Goal: Task Accomplishment & Management: Manage account settings

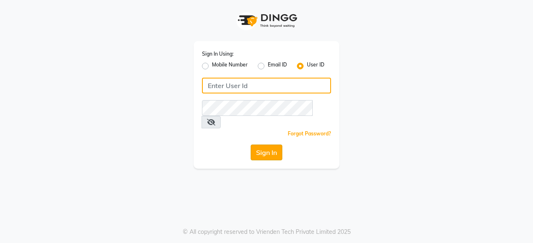
type input "bohobliss123"
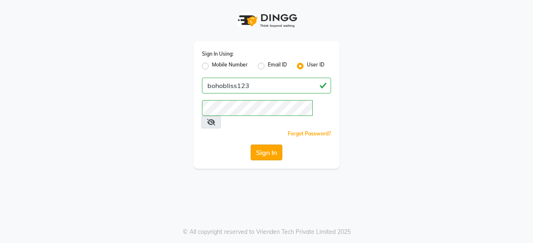
click at [270, 145] on button "Sign In" at bounding box center [266, 153] width 32 height 16
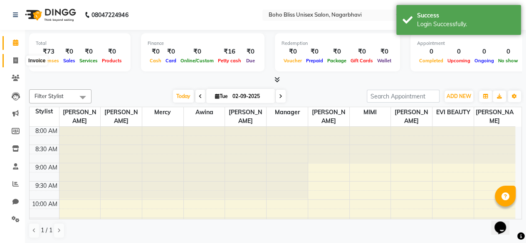
click at [12, 57] on span at bounding box center [15, 61] width 15 height 10
select select "8370"
select select "service"
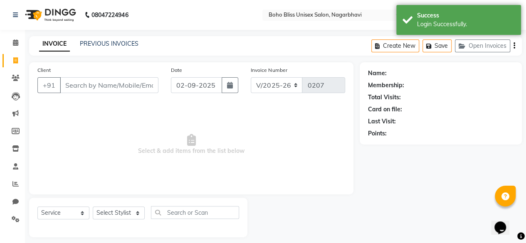
click at [92, 84] on input "Client" at bounding box center [109, 85] width 99 height 16
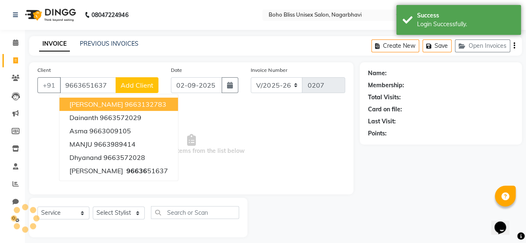
type input "9663651637"
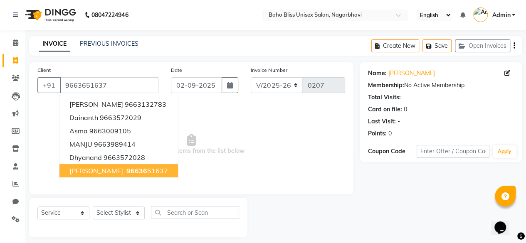
click at [126, 168] on ngb-highlight "96636 51637" at bounding box center [146, 171] width 43 height 8
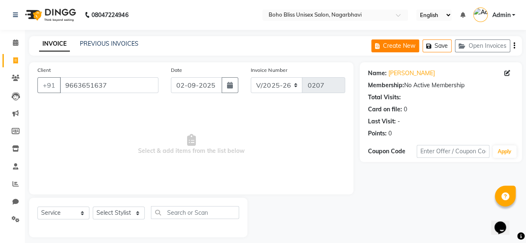
click at [399, 45] on button "Create New" at bounding box center [396, 46] width 48 height 13
select select "service"
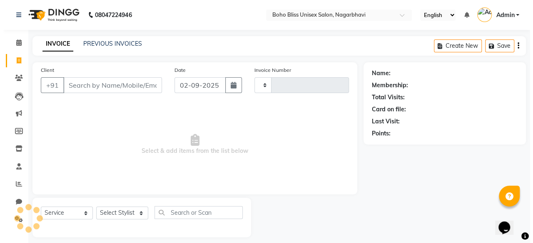
scroll to position [6, 0]
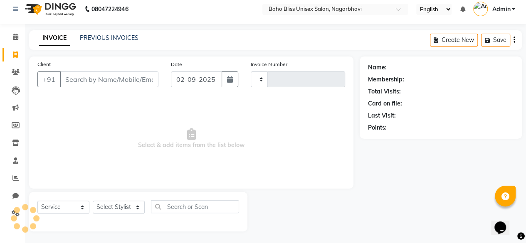
type input "0207"
select select "8370"
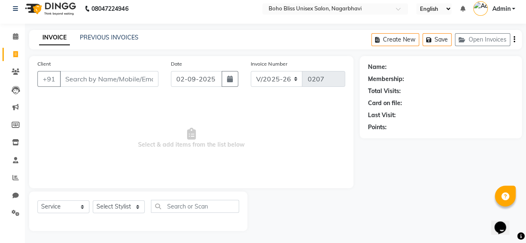
click at [86, 82] on input "Client" at bounding box center [109, 79] width 99 height 16
type input "8296553667"
click at [138, 79] on span "Add Client" at bounding box center [137, 79] width 33 height 8
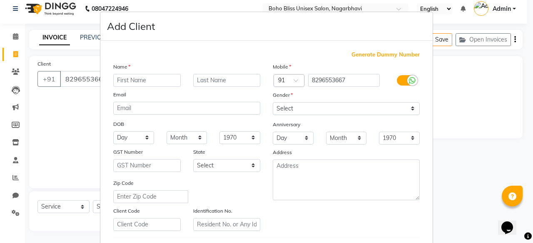
type input "a"
type input "A"
click at [215, 79] on input "text" at bounding box center [226, 80] width 67 height 13
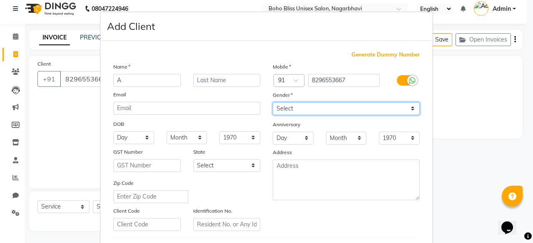
click at [283, 106] on select "Select [DEMOGRAPHIC_DATA] [DEMOGRAPHIC_DATA] Other Prefer Not To Say" at bounding box center [345, 108] width 147 height 13
select select "[DEMOGRAPHIC_DATA]"
click at [272, 102] on select "Select [DEMOGRAPHIC_DATA] [DEMOGRAPHIC_DATA] Other Prefer Not To Say" at bounding box center [345, 108] width 147 height 13
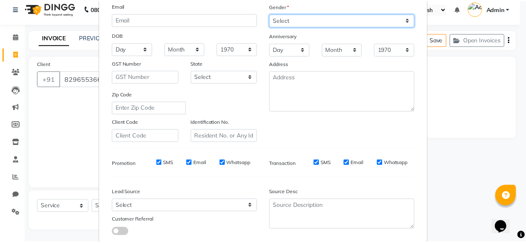
scroll to position [139, 0]
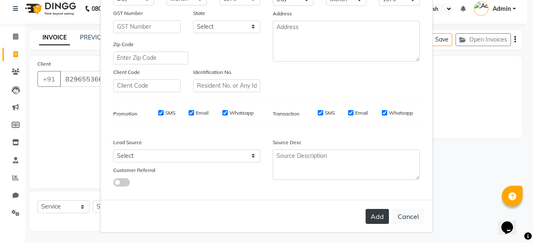
click at [374, 215] on button "Add" at bounding box center [376, 216] width 23 height 15
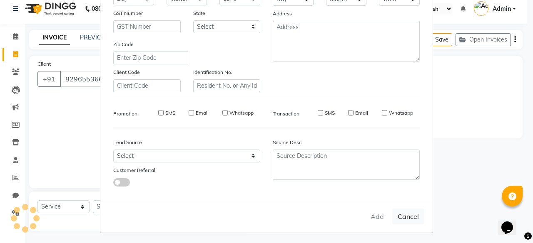
select select
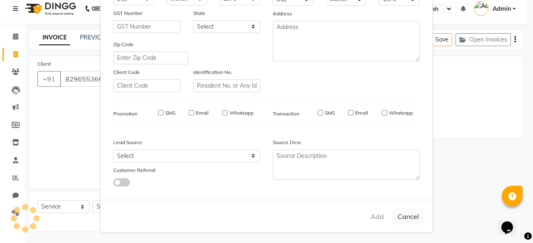
select select
checkbox input "false"
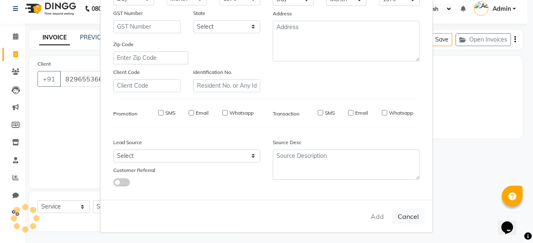
checkbox input "false"
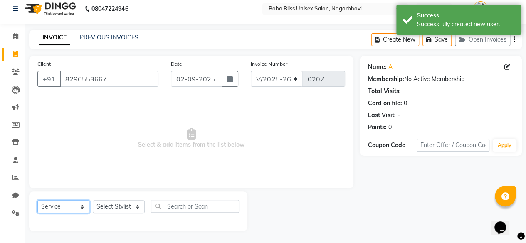
click at [74, 205] on select "Select Service Product Membership Package Voucher Prepaid Gift Card" at bounding box center [63, 207] width 52 height 13
click at [37, 201] on select "Select Service Product Membership Package Voucher Prepaid Gift Card" at bounding box center [63, 207] width 52 height 13
click at [130, 211] on select "Select Stylist [PERSON_NAME] Awina EVI BEAUTY [PERSON_NAME] Front Desk [PERSON_…" at bounding box center [119, 207] width 52 height 13
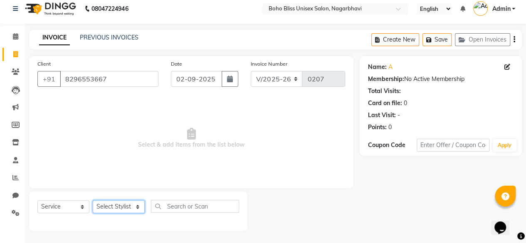
select select "81101"
click at [93, 201] on select "Select Stylist [PERSON_NAME] Awina EVI BEAUTY [PERSON_NAME] Front Desk [PERSON_…" at bounding box center [119, 207] width 52 height 13
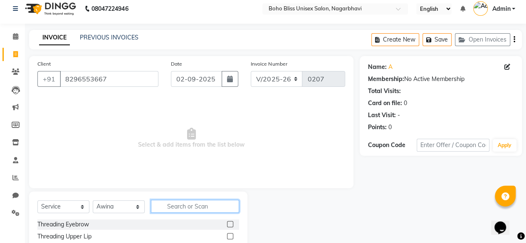
click at [201, 205] on input "text" at bounding box center [195, 206] width 88 height 13
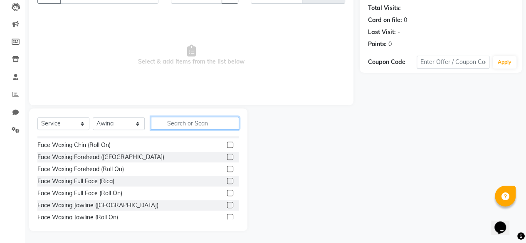
scroll to position [105, 0]
click at [227, 178] on label at bounding box center [230, 181] width 6 height 6
click at [227, 178] on input "checkbox" at bounding box center [229, 180] width 5 height 5
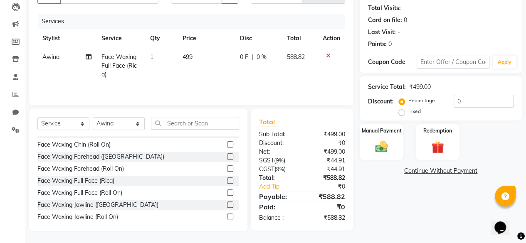
click at [227, 183] on label at bounding box center [230, 181] width 6 height 6
click at [227, 183] on input "checkbox" at bounding box center [229, 180] width 5 height 5
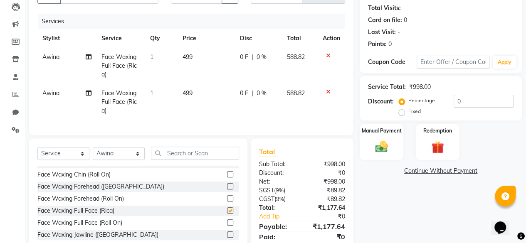
checkbox input "false"
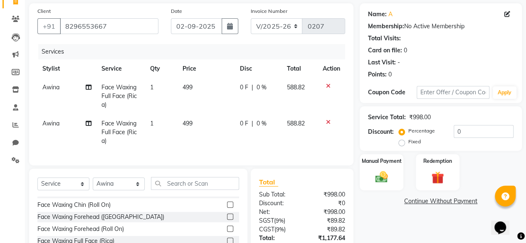
scroll to position [58, 0]
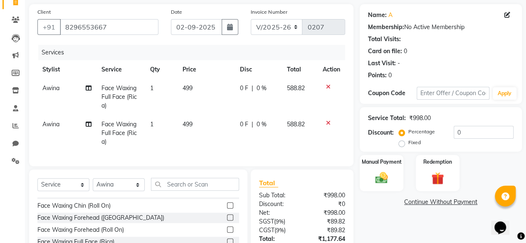
click at [257, 125] on span "0 %" at bounding box center [262, 124] width 10 height 9
select select "81101"
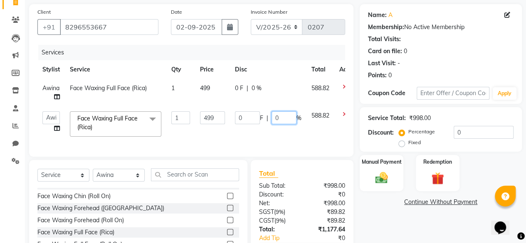
click at [286, 119] on input "0" at bounding box center [284, 117] width 25 height 13
click at [279, 119] on input "010" at bounding box center [284, 117] width 25 height 13
type input "10"
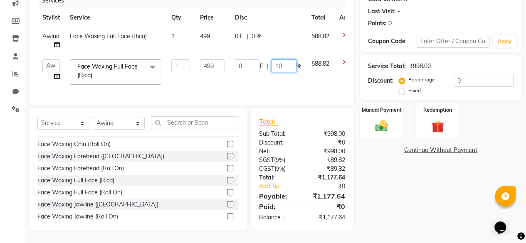
scroll to position [116, 0]
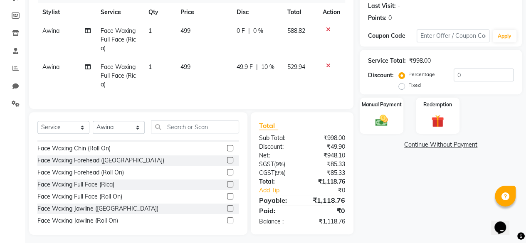
click at [394, 179] on div "Name: A Membership: No Active Membership Total Visits: Card on file: 0 Last Vis…" at bounding box center [444, 91] width 168 height 288
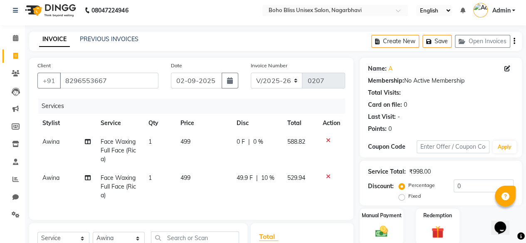
scroll to position [0, 0]
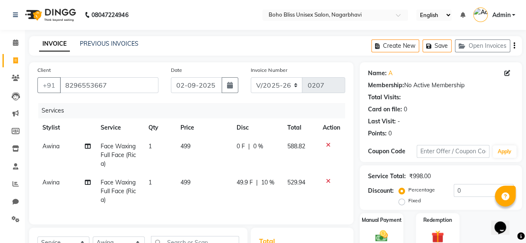
click at [514, 46] on icon "button" at bounding box center [515, 46] width 2 height 0
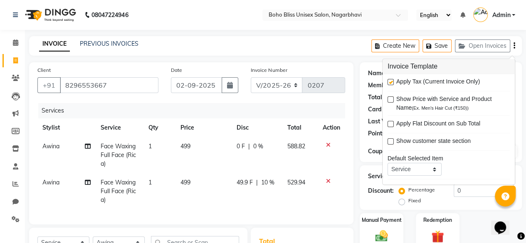
click at [331, 53] on div "INVOICE PREVIOUS INVOICES Create New Save Open Invoices" at bounding box center [275, 46] width 493 height 20
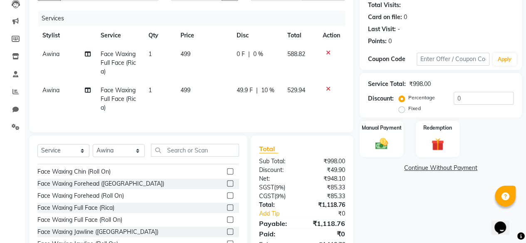
scroll to position [126, 0]
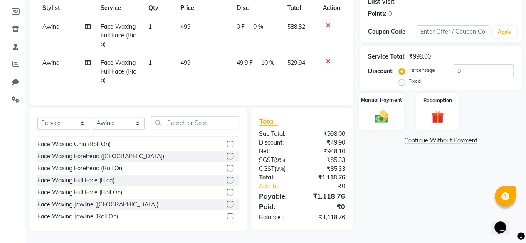
click at [391, 96] on label "Manual Payment" at bounding box center [382, 100] width 42 height 8
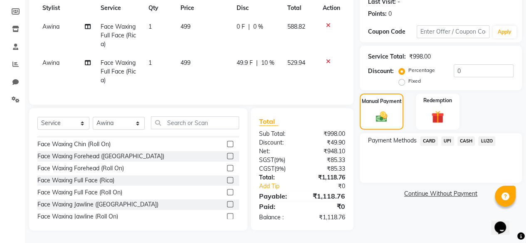
click at [429, 136] on span "CARD" at bounding box center [429, 141] width 18 height 10
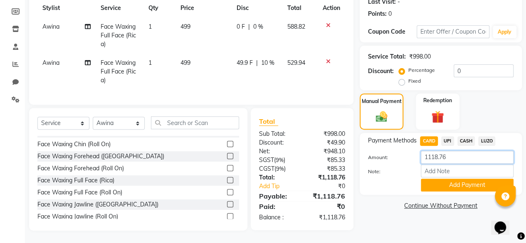
click at [449, 154] on input "1118.76" at bounding box center [467, 157] width 93 height 13
type input "1000"
click at [398, 168] on label "Note:" at bounding box center [388, 171] width 53 height 7
click at [421, 167] on input "Note:" at bounding box center [467, 171] width 93 height 13
click at [455, 179] on button "Add Payment" at bounding box center [467, 185] width 93 height 13
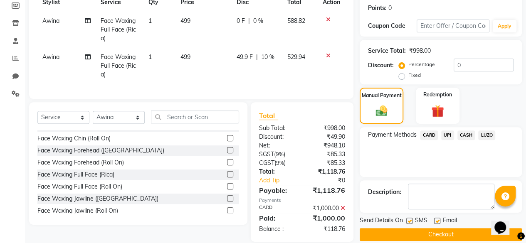
click at [468, 135] on span "CASH" at bounding box center [467, 136] width 18 height 10
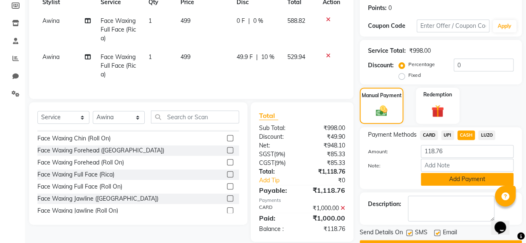
click at [444, 178] on button "Add Payment" at bounding box center [467, 179] width 93 height 13
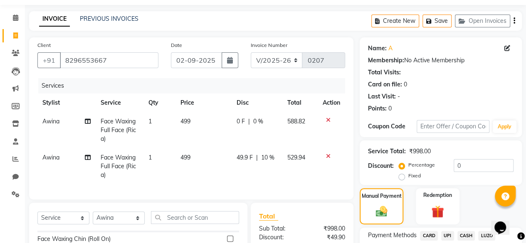
scroll to position [0, 0]
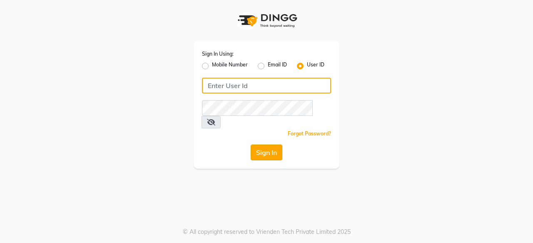
type input "bohobliss123"
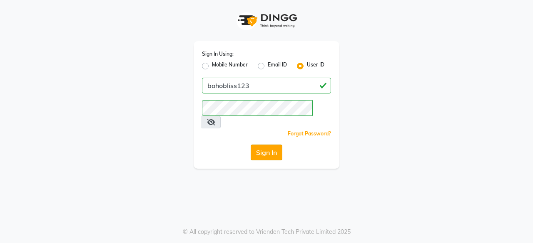
click at [255, 145] on button "Sign In" at bounding box center [266, 153] width 32 height 16
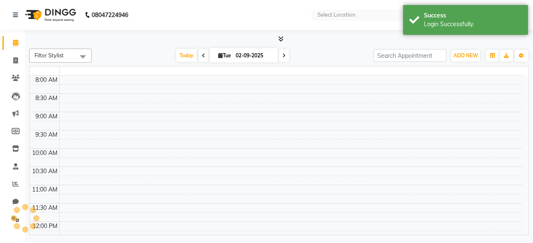
select select "en"
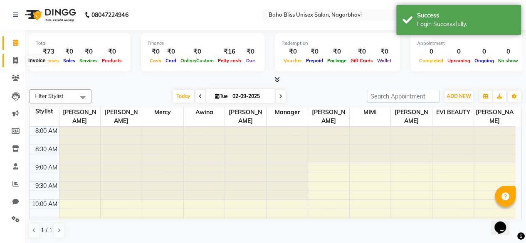
click at [14, 57] on icon at bounding box center [15, 60] width 5 height 6
select select "8370"
select select "service"
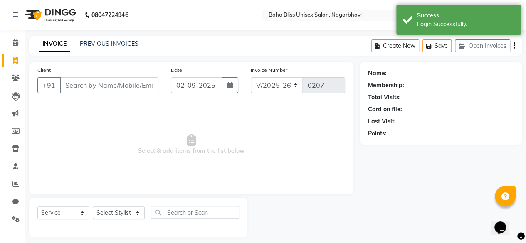
click at [85, 84] on input "Client" at bounding box center [109, 85] width 99 height 16
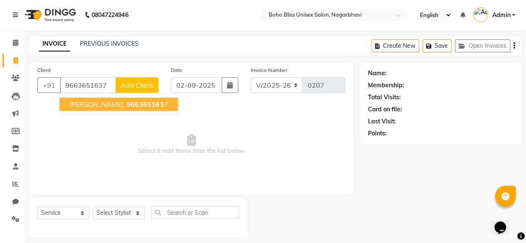
type input "9663651637"
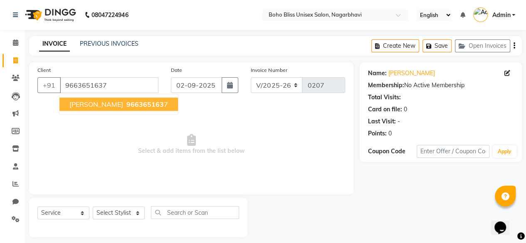
click at [126, 104] on span "966365163" at bounding box center [144, 104] width 37 height 8
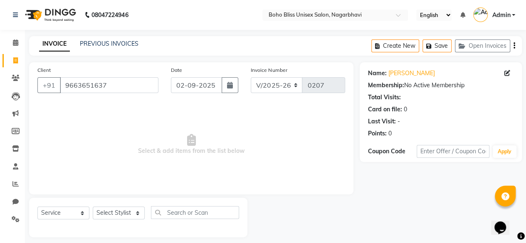
scroll to position [6, 0]
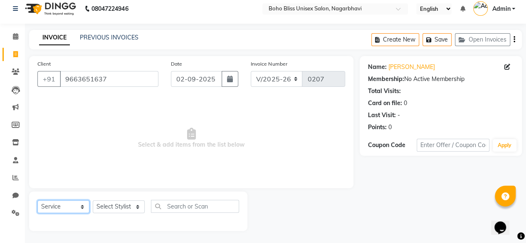
click at [77, 208] on select "Select Service Product Membership Package Voucher Prepaid Gift Card" at bounding box center [63, 207] width 52 height 13
click at [37, 201] on select "Select Service Product Membership Package Voucher Prepaid Gift Card" at bounding box center [63, 207] width 52 height 13
click at [115, 205] on select "Select Stylist [PERSON_NAME] Awina EVI BEAUTY [PERSON_NAME] Front Desk [PERSON_…" at bounding box center [119, 207] width 52 height 13
select select "82778"
click at [93, 201] on select "Select Stylist [PERSON_NAME] Awina EVI BEAUTY [PERSON_NAME] Front Desk [PERSON_…" at bounding box center [119, 207] width 52 height 13
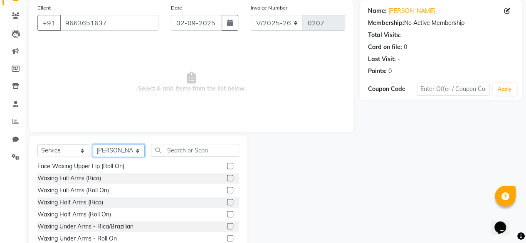
scroll to position [255, 0]
click at [227, 177] on label at bounding box center [230, 179] width 6 height 6
click at [227, 177] on input "checkbox" at bounding box center [229, 178] width 5 height 5
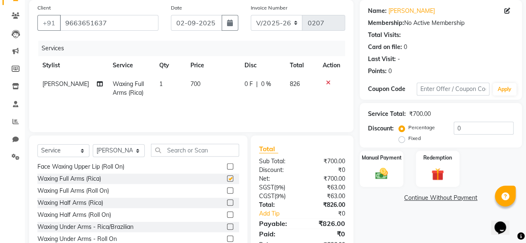
checkbox input "false"
click at [111, 151] on select "Select Stylist [PERSON_NAME] Awina EVI BEAUTY [PERSON_NAME] Front Desk [PERSON_…" at bounding box center [119, 150] width 52 height 13
select select "81086"
click at [93, 144] on select "Select Stylist [PERSON_NAME] Awina EVI BEAUTY [PERSON_NAME] Front Desk [PERSON_…" at bounding box center [119, 150] width 52 height 13
click at [171, 151] on input "text" at bounding box center [195, 150] width 88 height 13
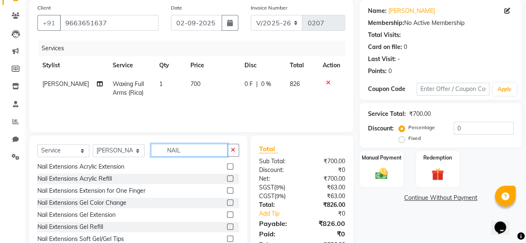
scroll to position [243, 0]
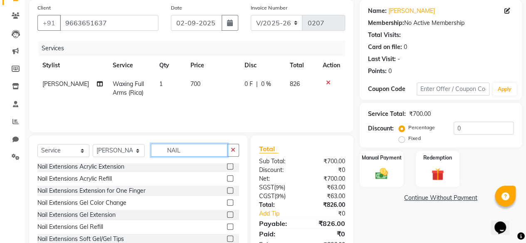
type input "NAIL"
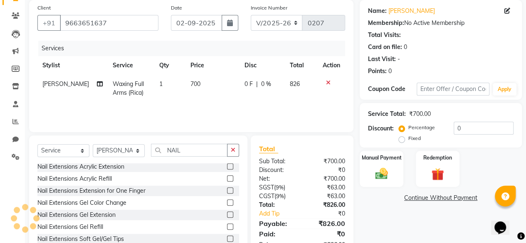
click at [227, 166] on label at bounding box center [230, 166] width 6 height 6
click at [227, 166] on input "checkbox" at bounding box center [229, 166] width 5 height 5
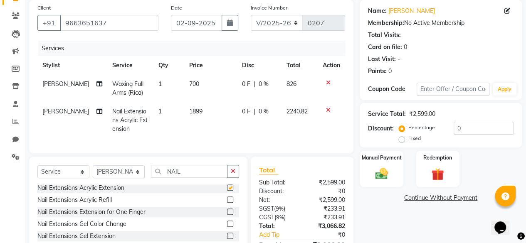
checkbox input "false"
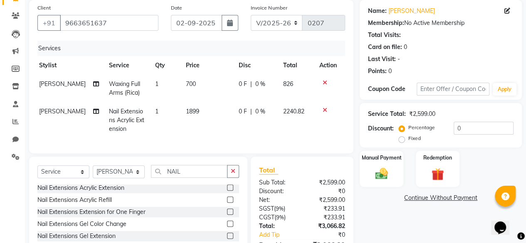
scroll to position [0, 0]
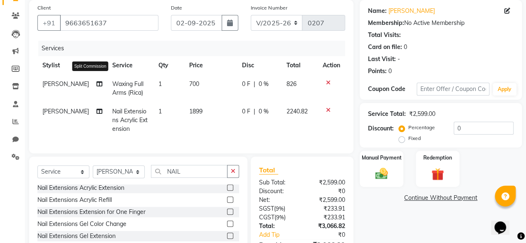
click at [97, 85] on icon at bounding box center [100, 84] width 6 height 6
select select "82778"
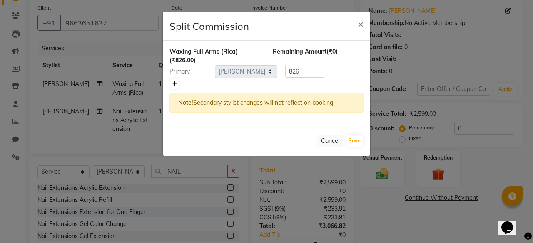
click at [175, 85] on icon at bounding box center [174, 84] width 5 height 5
type input "413"
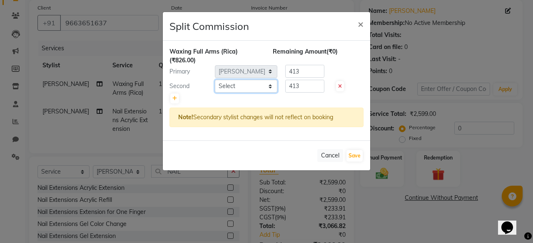
click at [254, 86] on select "Select Ali Khan Awina EVI BEAUTY FAHEEM Front Desk HARRY KIM Manager Mercy MIMI…" at bounding box center [246, 86] width 62 height 13
select select "81101"
click at [215, 80] on select "Select Ali Khan Awina EVI BEAUTY FAHEEM Front Desk HARRY KIM Manager Mercy MIMI…" at bounding box center [246, 86] width 62 height 13
click at [339, 87] on icon at bounding box center [340, 86] width 4 height 5
type input "826"
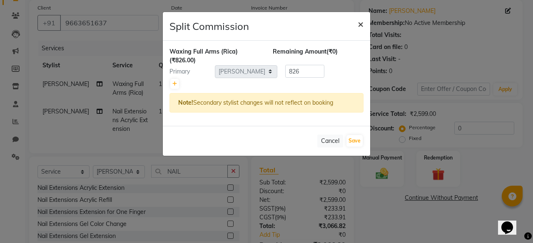
click at [359, 23] on span "×" at bounding box center [360, 23] width 6 height 12
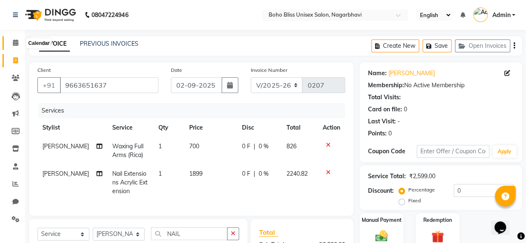
click at [13, 40] on icon at bounding box center [15, 43] width 5 height 6
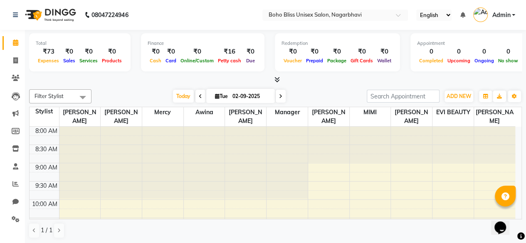
click at [280, 80] on div at bounding box center [275, 80] width 493 height 9
click at [275, 78] on icon at bounding box center [277, 80] width 5 height 6
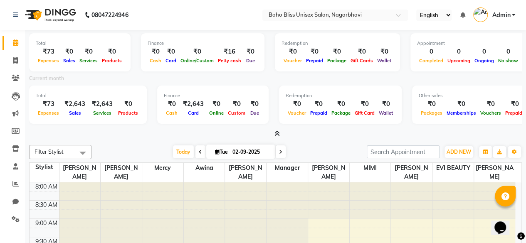
click at [276, 133] on icon at bounding box center [277, 134] width 5 height 6
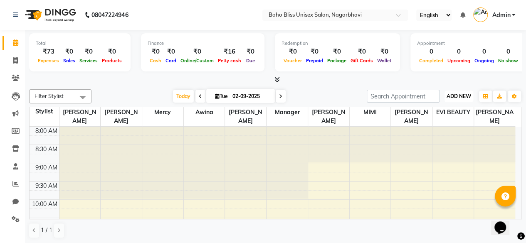
click at [456, 96] on span "ADD NEW" at bounding box center [459, 96] width 25 height 6
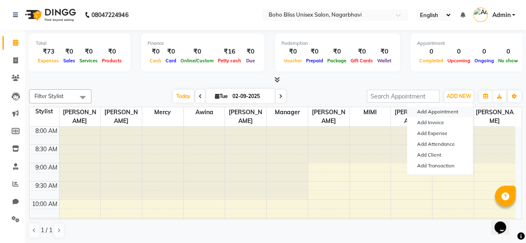
click at [446, 109] on button "Add Appointment" at bounding box center [440, 112] width 66 height 11
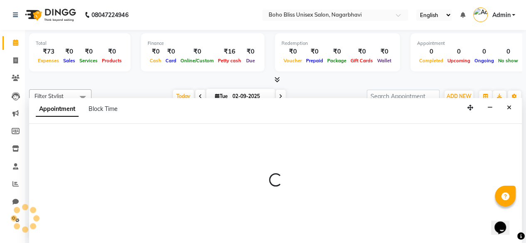
select select "tentative"
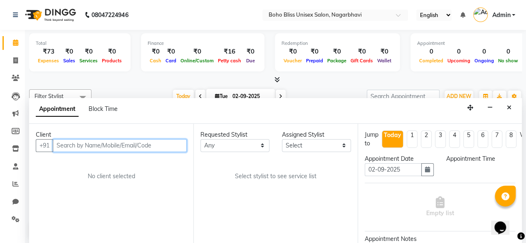
select select "540"
click at [128, 147] on input "text" at bounding box center [120, 145] width 134 height 13
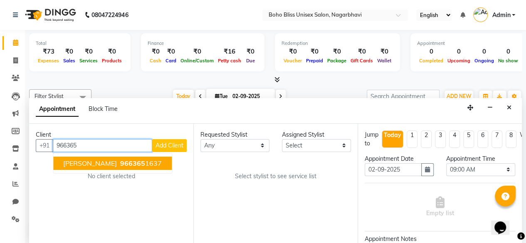
click at [124, 163] on ngb-highlight "966365 1637" at bounding box center [140, 163] width 43 height 8
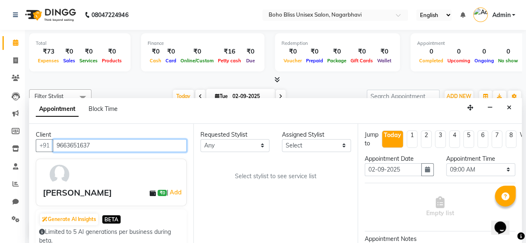
type input "9663651637"
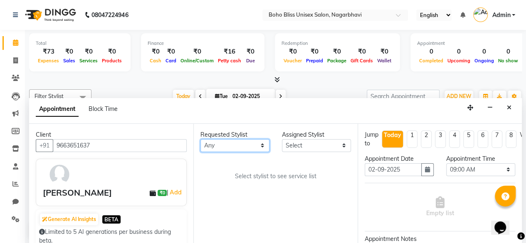
click at [225, 142] on select "Any Ali Khan Awina EVI BEAUTY FAHEEM HARRY KIM Manager Mercy MIMI Subhan ali Va…" at bounding box center [235, 145] width 69 height 13
select select "81101"
click at [201, 139] on select "Any Ali Khan Awina EVI BEAUTY FAHEEM HARRY KIM Manager Mercy MIMI Subhan ali Va…" at bounding box center [235, 145] width 69 height 13
select select "81101"
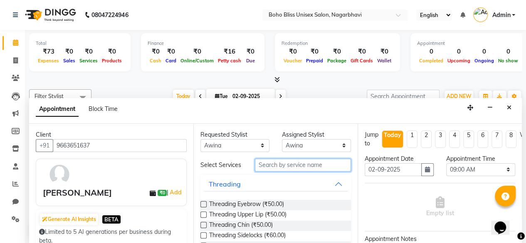
click at [301, 167] on input "text" at bounding box center [303, 165] width 96 height 13
click at [201, 208] on label at bounding box center [204, 204] width 6 height 6
click at [201, 208] on input "checkbox" at bounding box center [203, 205] width 5 height 5
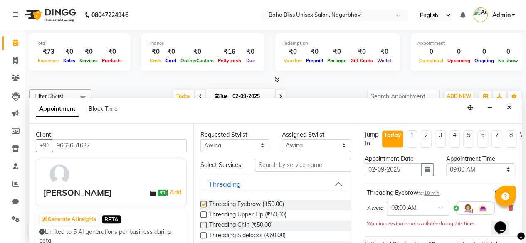
checkbox input "false"
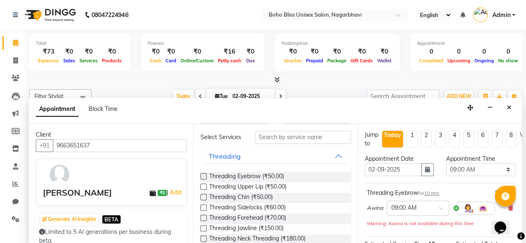
scroll to position [31, 0]
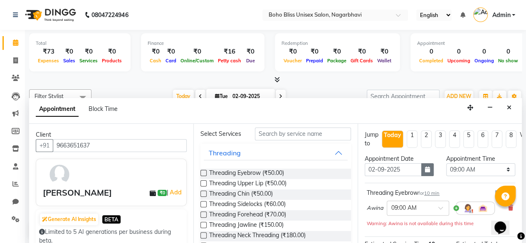
click at [428, 173] on button "button" at bounding box center [427, 169] width 12 height 13
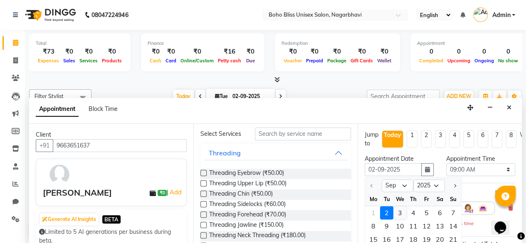
click at [402, 207] on div "3" at bounding box center [400, 212] width 13 height 13
type input "03-09-2025"
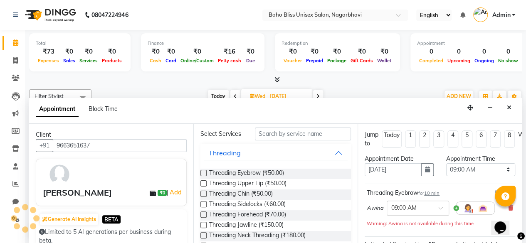
scroll to position [361, 0]
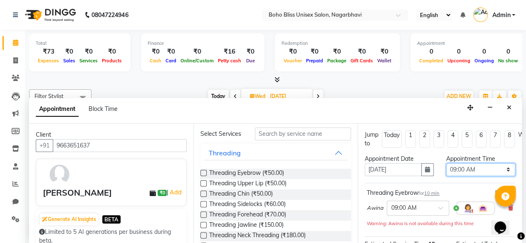
click at [474, 173] on select "Select 09:00 AM 09:15 AM 09:30 AM 09:45 AM 10:00 AM 10:15 AM 10:30 AM 10:45 AM …" at bounding box center [480, 169] width 69 height 13
select select "660"
click at [446, 163] on select "Select 09:00 AM 09:15 AM 09:30 AM 09:45 AM 10:00 AM 10:15 AM 10:30 AM 10:45 AM …" at bounding box center [480, 169] width 69 height 13
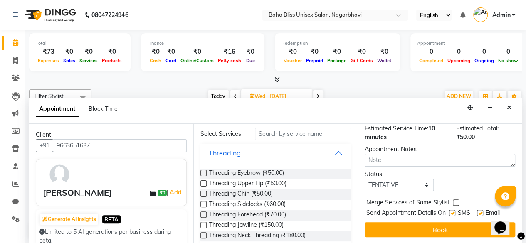
scroll to position [113, 0]
click at [411, 181] on select "Select TENTATIVE CONFIRM UPCOMING" at bounding box center [399, 185] width 69 height 13
click at [462, 177] on div "Status Select TENTATIVE CONFIRM UPCOMING" at bounding box center [440, 181] width 163 height 22
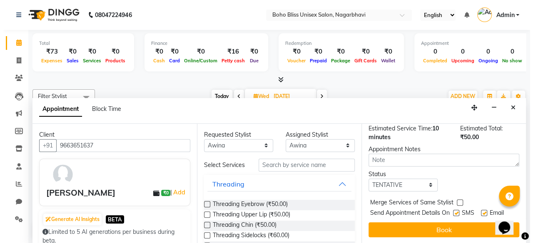
scroll to position [0, 0]
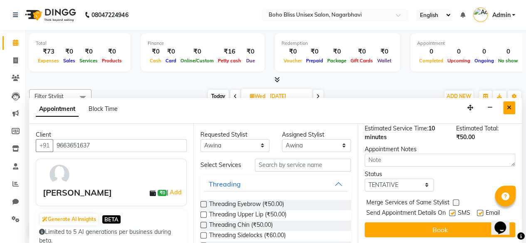
click at [509, 107] on icon "Close" at bounding box center [509, 108] width 5 height 6
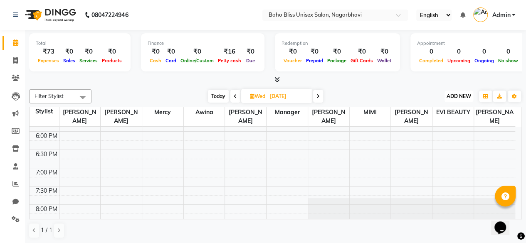
click at [455, 98] on span "ADD NEW" at bounding box center [459, 96] width 25 height 6
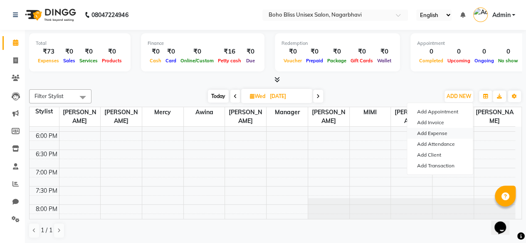
click at [443, 130] on link "Add Expense" at bounding box center [440, 133] width 66 height 11
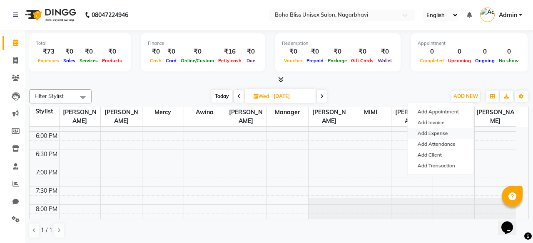
select select "1"
select select "7492"
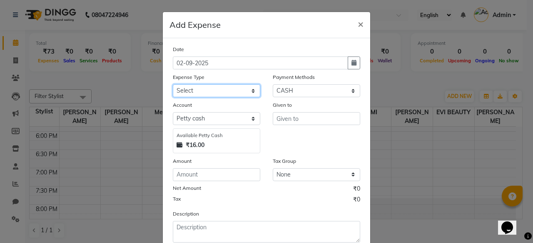
click at [234, 87] on select "Select Advance Salary Bank charges Cash transfer to bank Cash transfer to hub C…" at bounding box center [216, 90] width 87 height 13
select select "22384"
click at [173, 84] on select "Select Advance Salary Bank charges Cash transfer to bank Cash transfer to hub C…" at bounding box center [216, 90] width 87 height 13
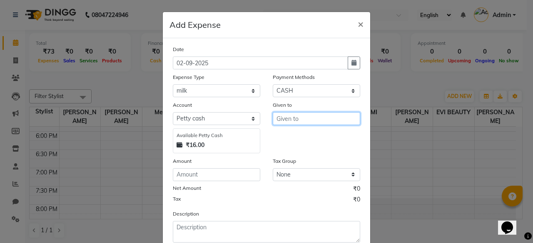
click at [295, 117] on input "text" at bounding box center [315, 118] width 87 height 13
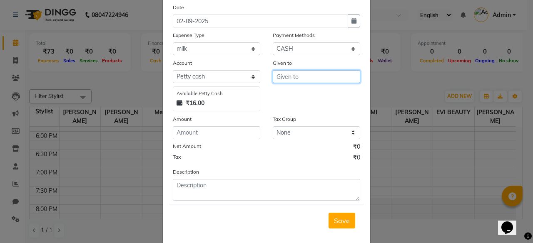
scroll to position [42, 0]
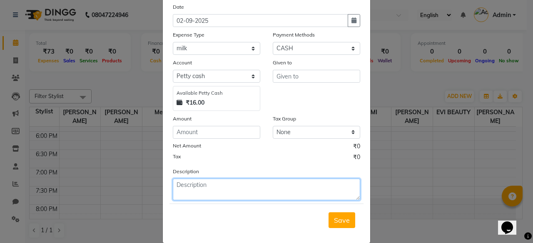
click at [263, 190] on textarea at bounding box center [266, 190] width 187 height 22
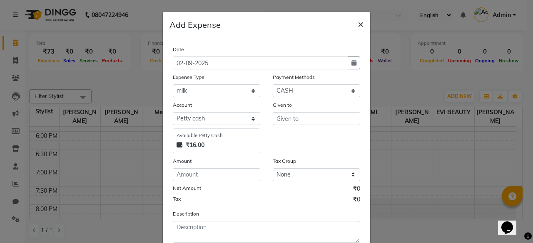
click at [357, 23] on span "×" at bounding box center [360, 23] width 6 height 12
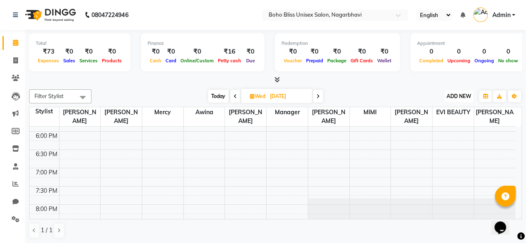
click at [463, 98] on span "ADD NEW" at bounding box center [459, 96] width 25 height 6
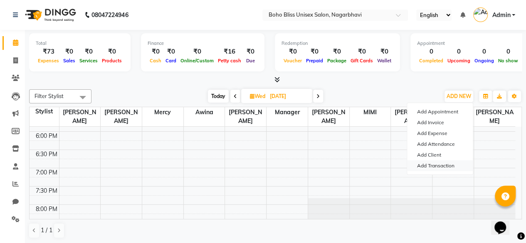
click at [443, 169] on link "Add Transaction" at bounding box center [440, 166] width 66 height 11
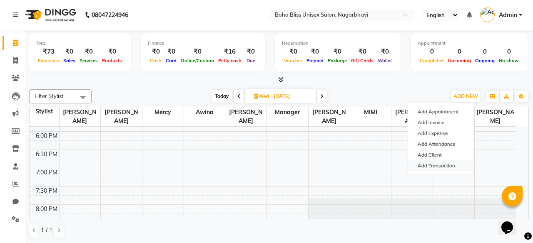
select select "direct"
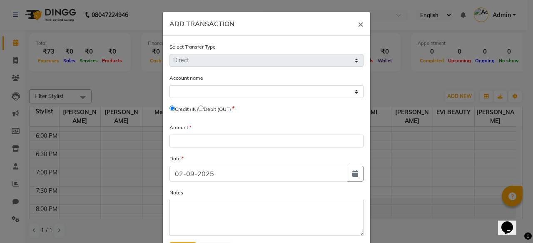
click at [230, 84] on div "Account name Select Petty Cash Default Account" at bounding box center [266, 86] width 194 height 25
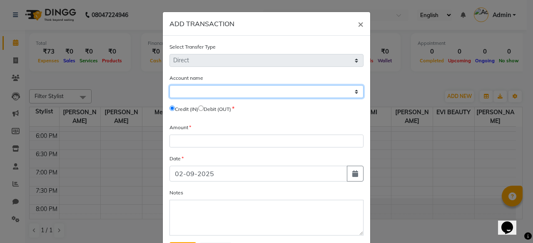
click at [228, 93] on select "Select Petty Cash Default Account" at bounding box center [266, 91] width 194 height 13
select select "7492"
click at [169, 85] on select "Select Petty Cash Default Account" at bounding box center [266, 91] width 194 height 13
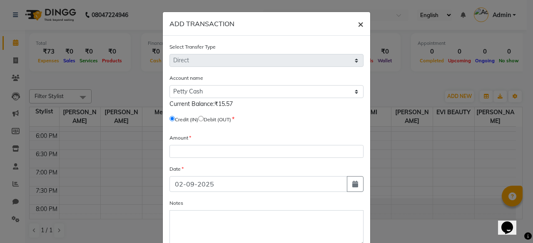
click at [357, 19] on span "×" at bounding box center [360, 23] width 6 height 12
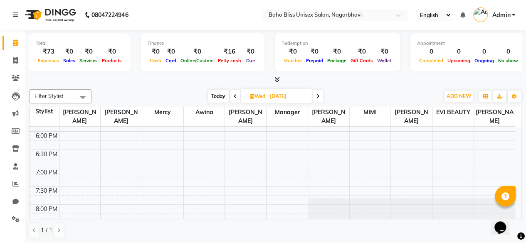
click at [47, 58] on span "Expenses" at bounding box center [48, 61] width 25 height 6
click at [47, 51] on div "₹73" at bounding box center [48, 52] width 25 height 10
click at [50, 54] on div "₹73" at bounding box center [48, 52] width 25 height 10
click at [460, 98] on span "ADD NEW" at bounding box center [459, 96] width 25 height 6
click at [442, 134] on link "Add Expense" at bounding box center [440, 133] width 66 height 11
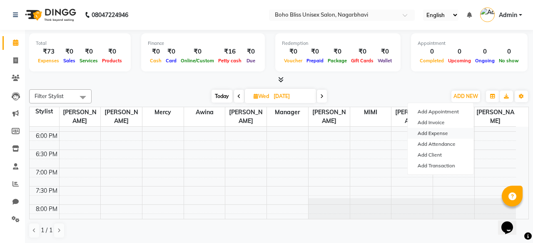
select select "1"
select select "7492"
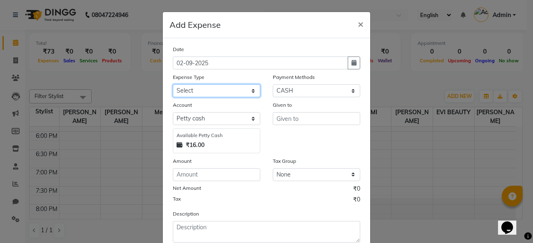
click at [227, 88] on select "Select Advance Salary Bank charges Cash transfer to bank Cash transfer to hub C…" at bounding box center [216, 90] width 87 height 13
select select "22384"
click at [173, 84] on select "Select Advance Salary Bank charges Cash transfer to bank Cash transfer to hub C…" at bounding box center [216, 90] width 87 height 13
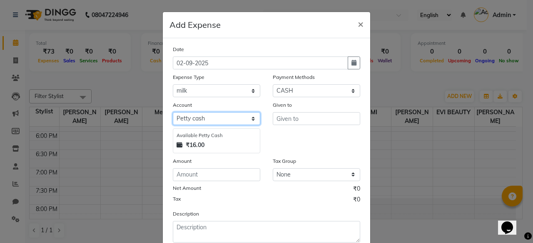
click at [240, 116] on select "Select Petty cash Default account" at bounding box center [216, 118] width 87 height 13
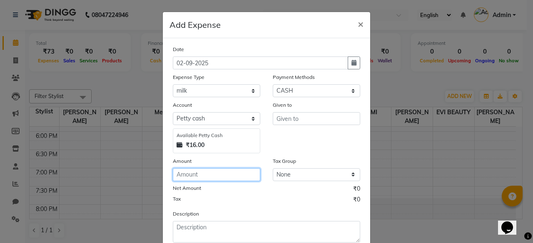
click at [229, 177] on input "number" at bounding box center [216, 174] width 87 height 13
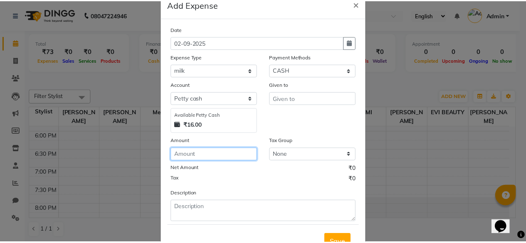
scroll to position [21, 0]
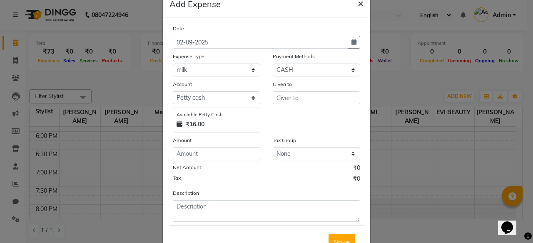
click at [358, 4] on span "×" at bounding box center [360, 3] width 6 height 12
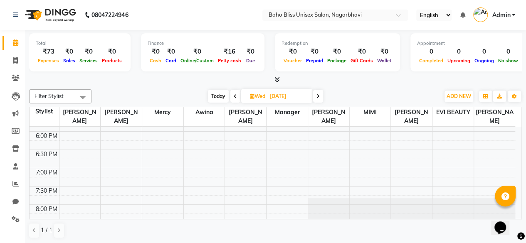
scroll to position [0, 0]
click at [46, 54] on div "₹73" at bounding box center [48, 52] width 25 height 10
click at [47, 53] on div "₹73" at bounding box center [48, 52] width 25 height 10
click at [49, 52] on div "₹73" at bounding box center [48, 52] width 25 height 10
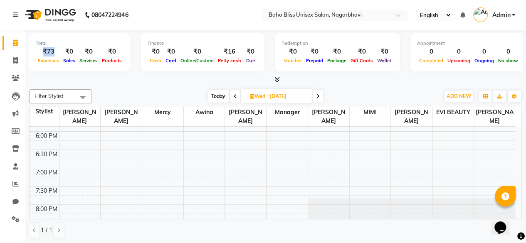
click at [49, 52] on div "₹73" at bounding box center [48, 52] width 25 height 10
click at [89, 83] on div at bounding box center [275, 80] width 493 height 9
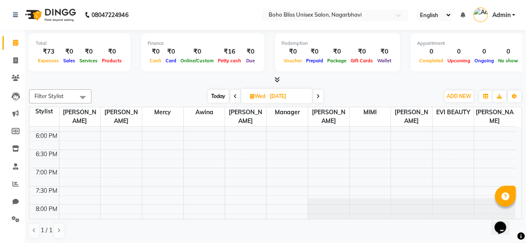
click at [192, 80] on div at bounding box center [275, 80] width 493 height 9
click at [461, 99] on button "ADD NEW Toggle Dropdown" at bounding box center [459, 97] width 29 height 12
click at [394, 92] on div "Today Wed 03-09-2025" at bounding box center [266, 96] width 340 height 12
